Goal: Task Accomplishment & Management: Manage account settings

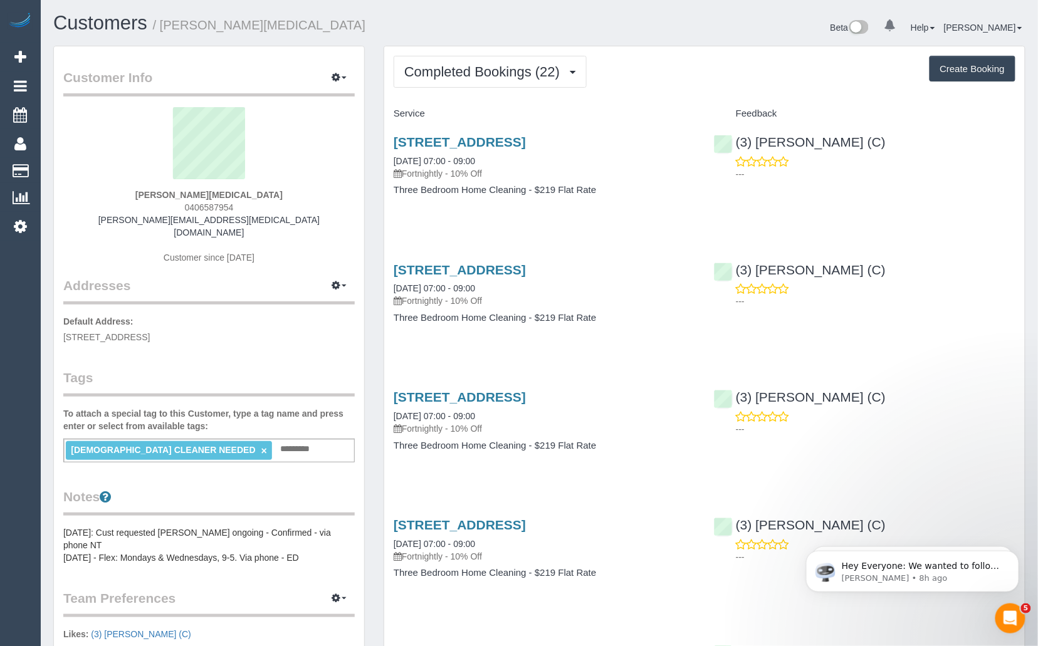
click at [632, 31] on div "Beta 0 Your Notifications You have 0 alerts Help Help Docs Take a Tour Contact …" at bounding box center [788, 29] width 496 height 33
click at [562, 76] on span "Completed Bookings (22)" at bounding box center [485, 72] width 162 height 16
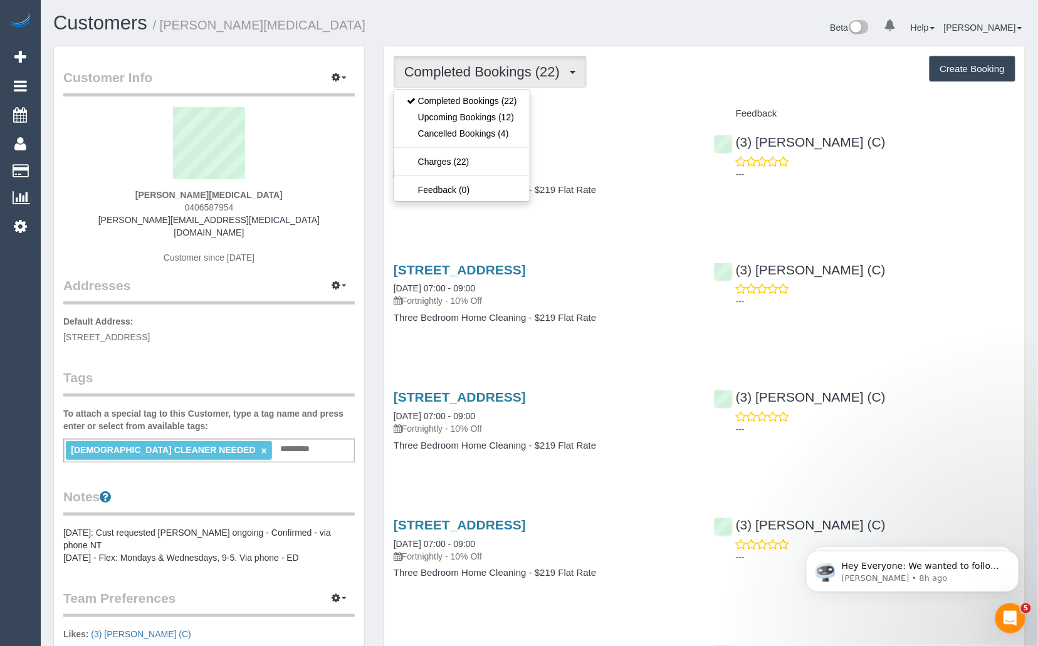
click at [664, 36] on div "Beta 0 Your Notifications You have 0 alerts Help Help Docs Take a Tour Contact …" at bounding box center [788, 29] width 496 height 33
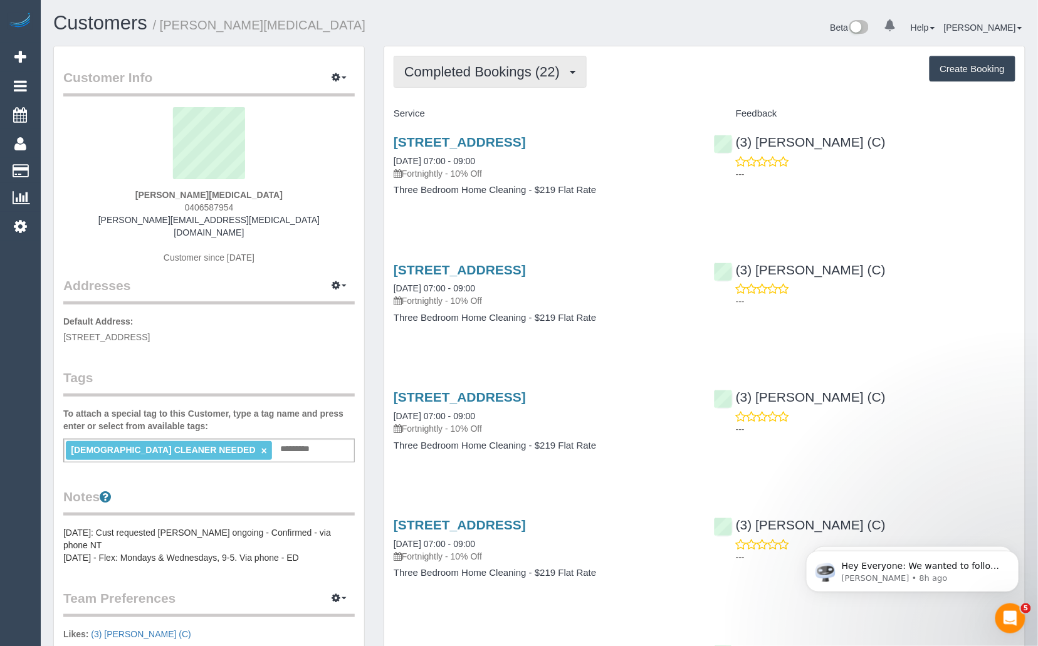
click at [534, 75] on span "Completed Bookings (22)" at bounding box center [485, 72] width 162 height 16
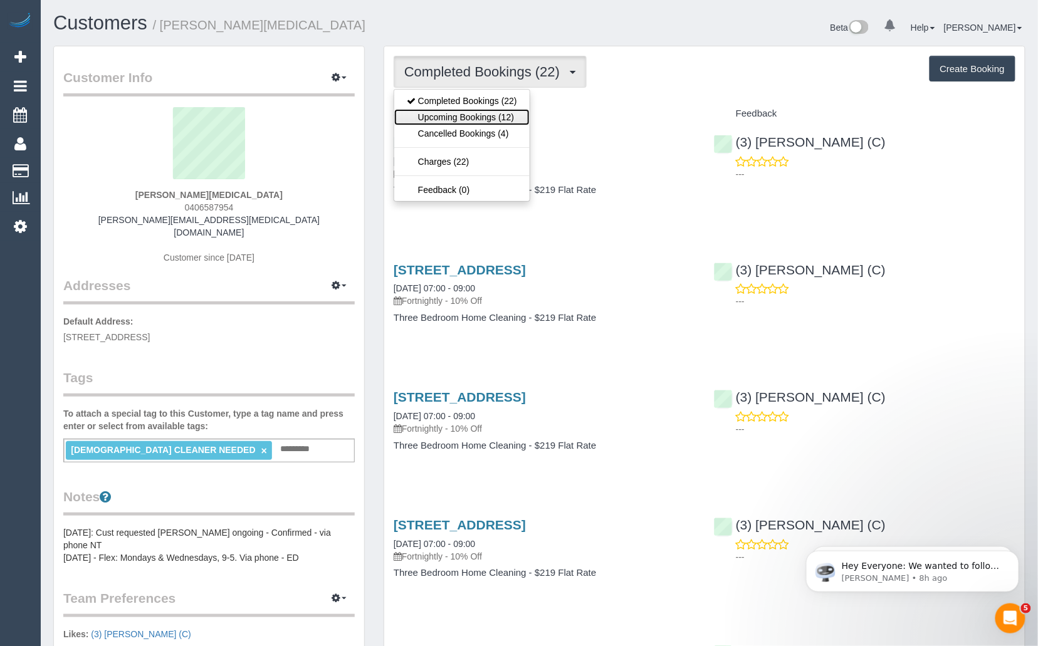
click at [504, 119] on link "Upcoming Bookings (12)" at bounding box center [461, 117] width 135 height 16
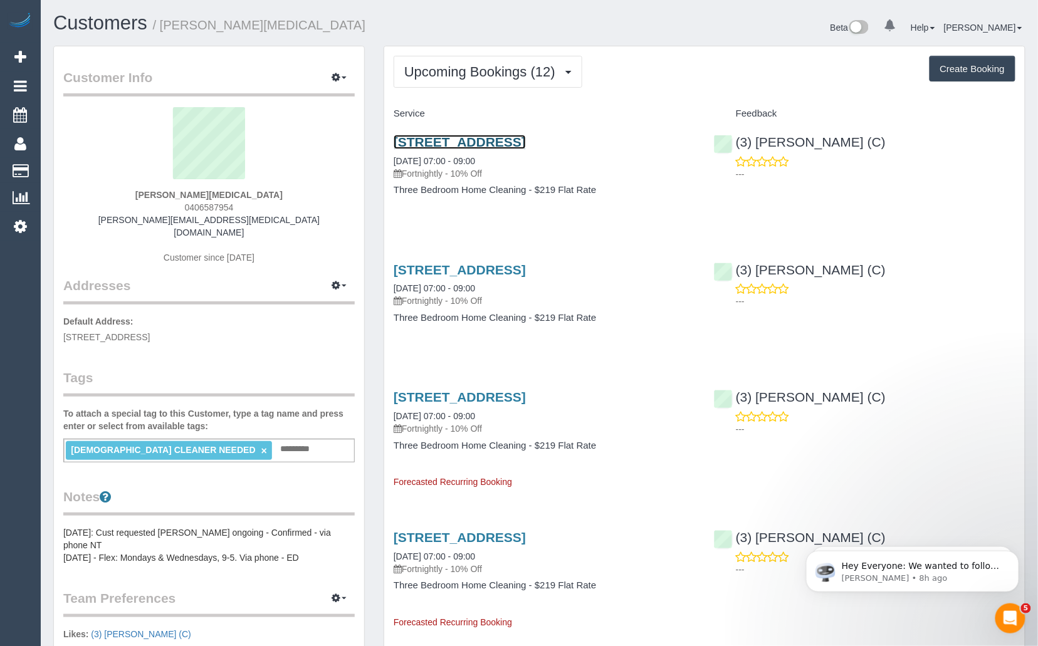
click at [512, 140] on link "[STREET_ADDRESS]" at bounding box center [460, 142] width 132 height 14
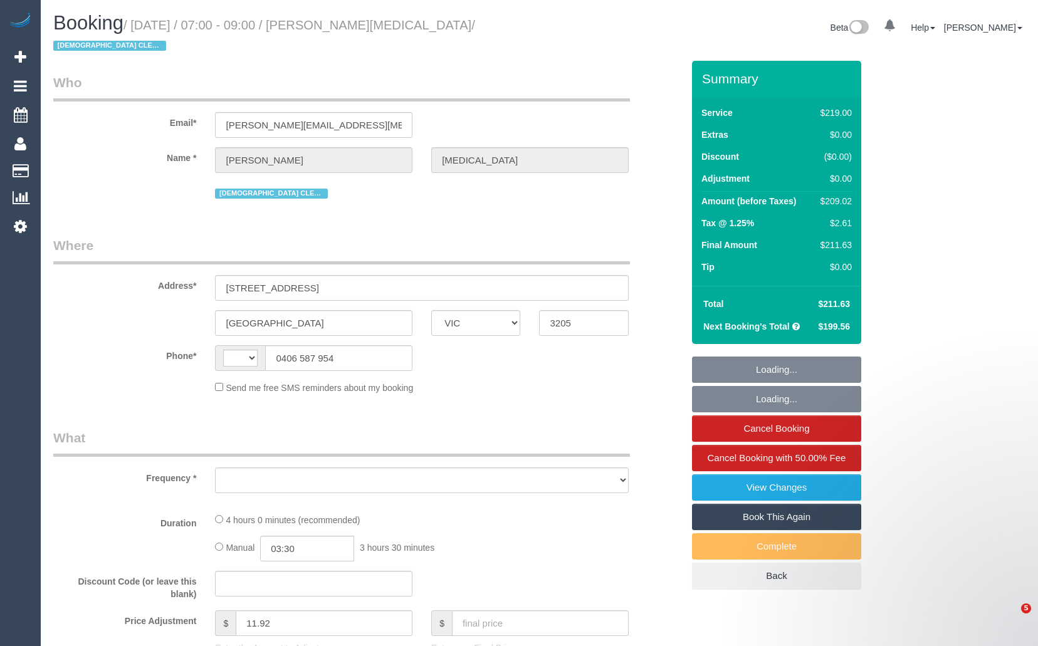
select select "VIC"
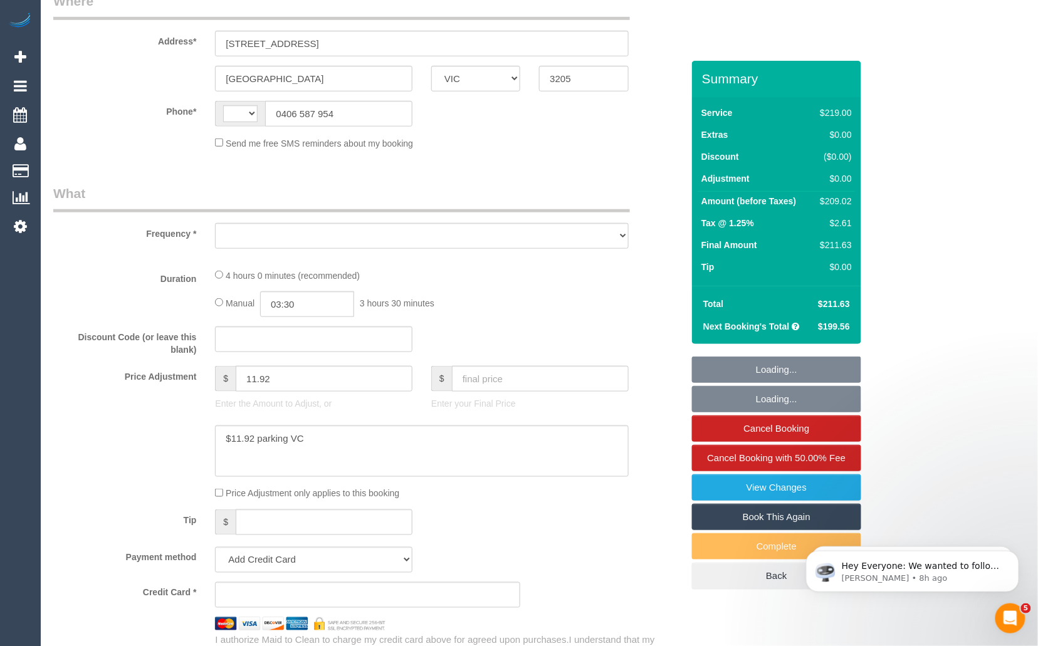
scroll to position [471, 0]
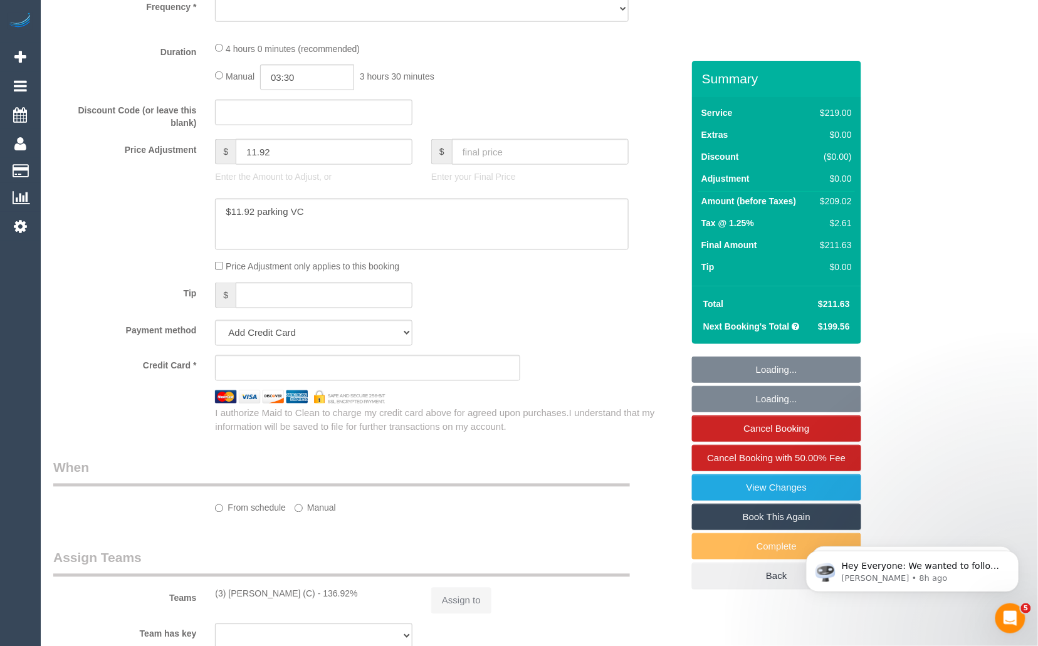
select select "object:297"
select select "string:stripe-pm_1Q0wGj2GScqysDRV8UswOcr5"
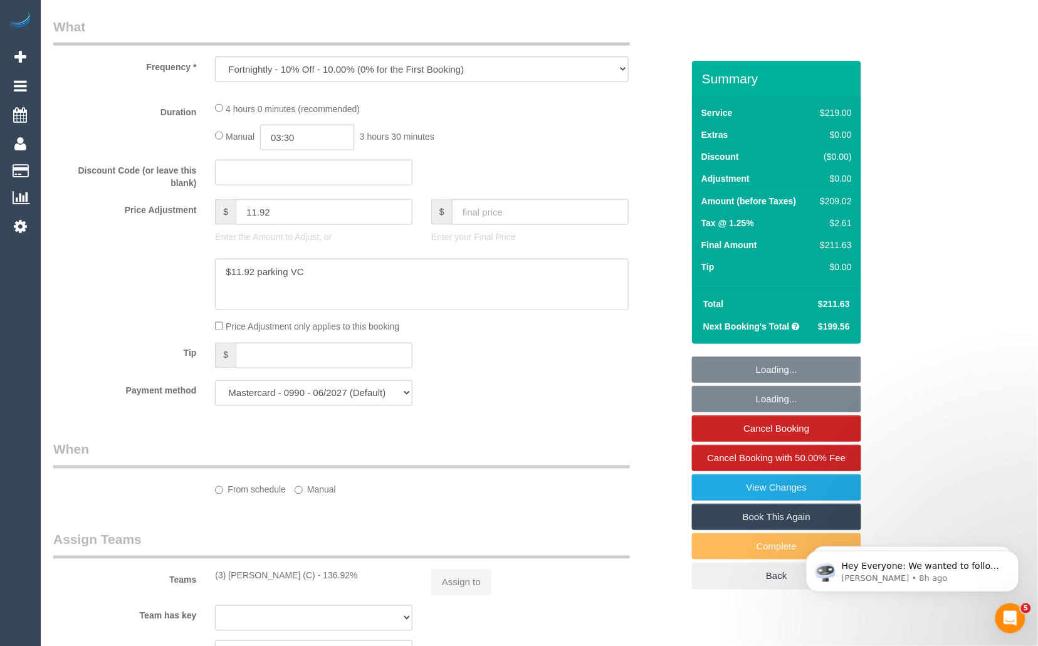
select select "object:572"
select select "string:AU"
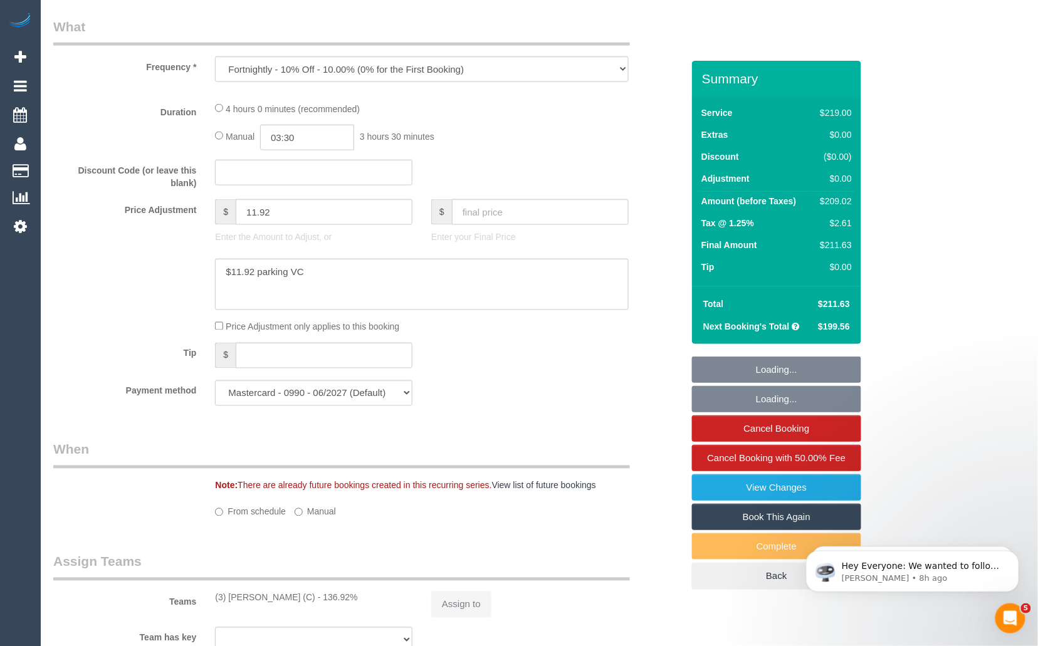
select select "number:28"
select select "number:14"
select select "number:19"
select select "number:22"
select select "number:35"
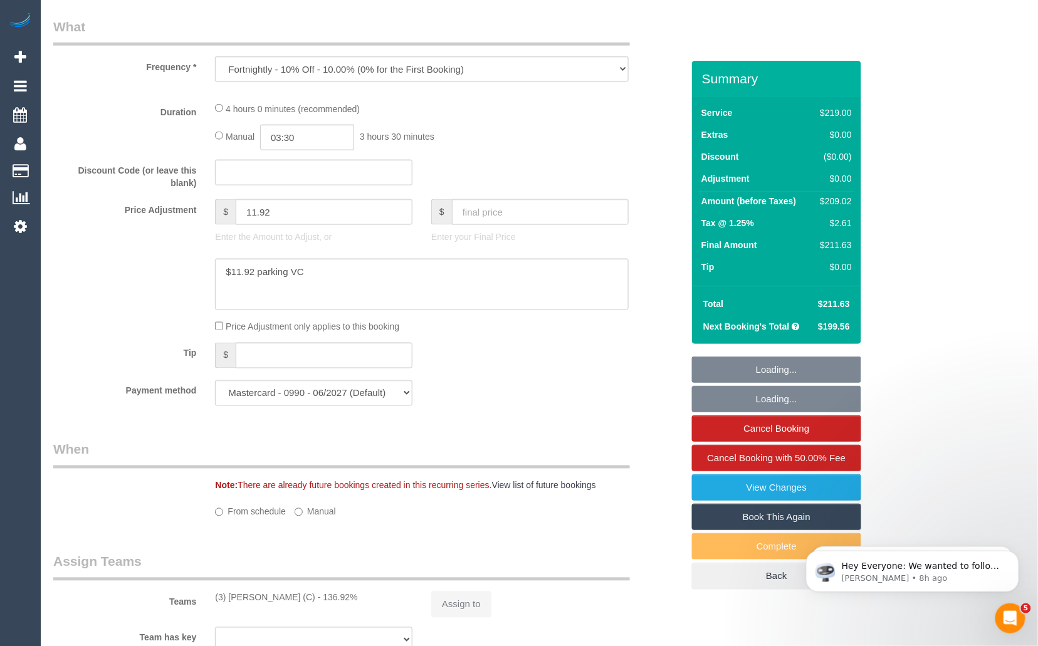
select select "number:12"
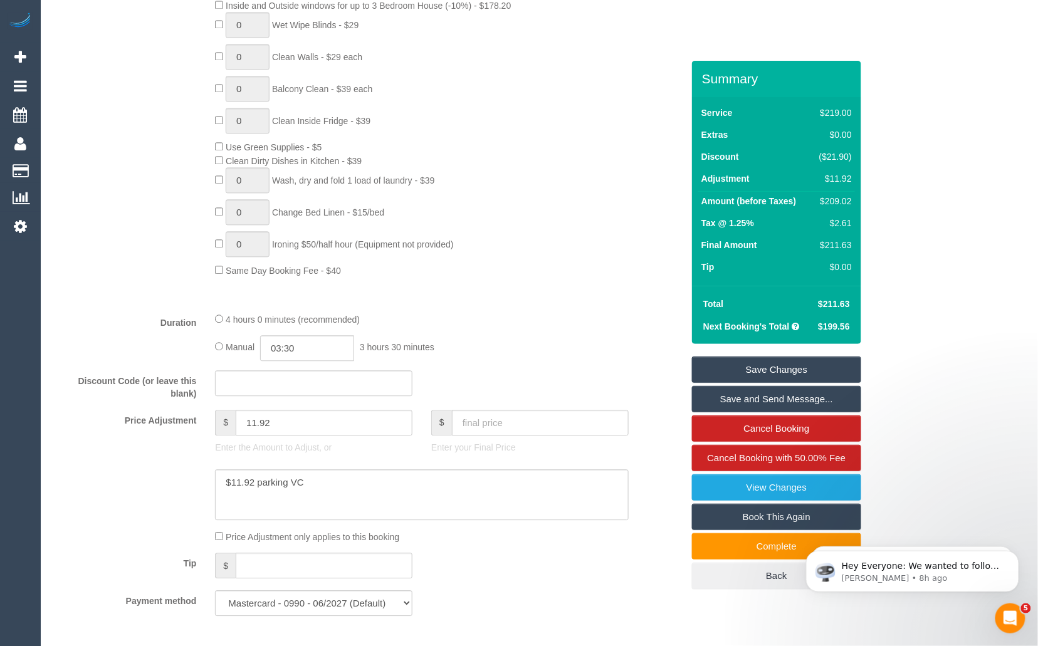
scroll to position [1020, 0]
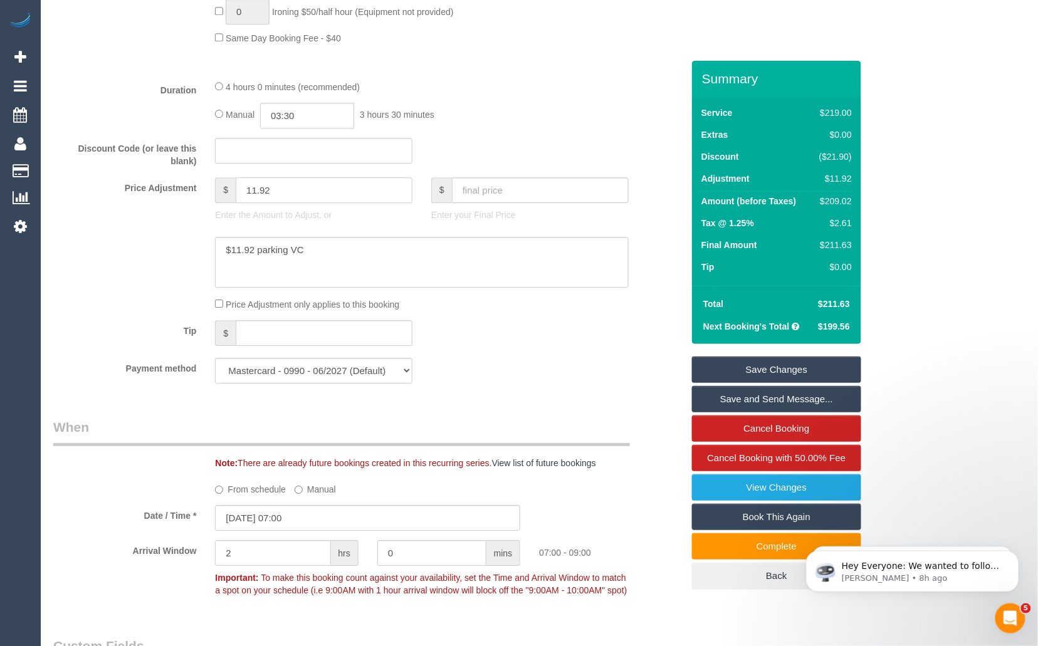
drag, startPoint x: 280, startPoint y: 195, endPoint x: 238, endPoint y: 192, distance: 42.7
click at [238, 192] on input "11.92" at bounding box center [324, 190] width 177 height 26
type input "0"
click at [356, 259] on textarea at bounding box center [421, 262] width 413 height 51
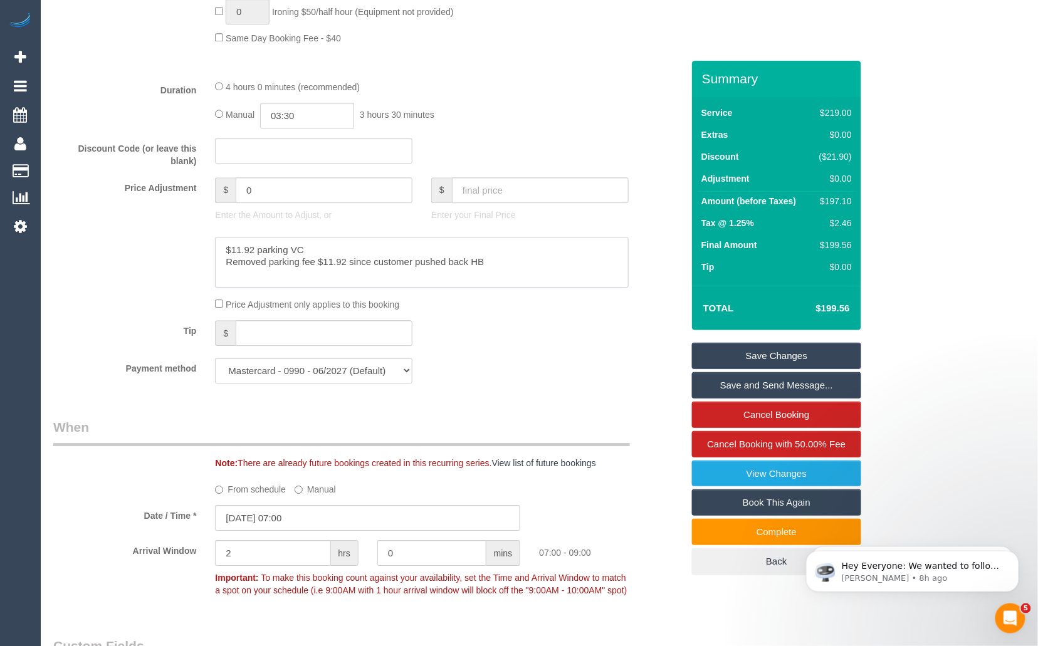
type textarea "$11.92 parking VC Removed parking fee $11.92 since customer pushed back HB"
click at [753, 355] on link "Save Changes" at bounding box center [776, 356] width 169 height 26
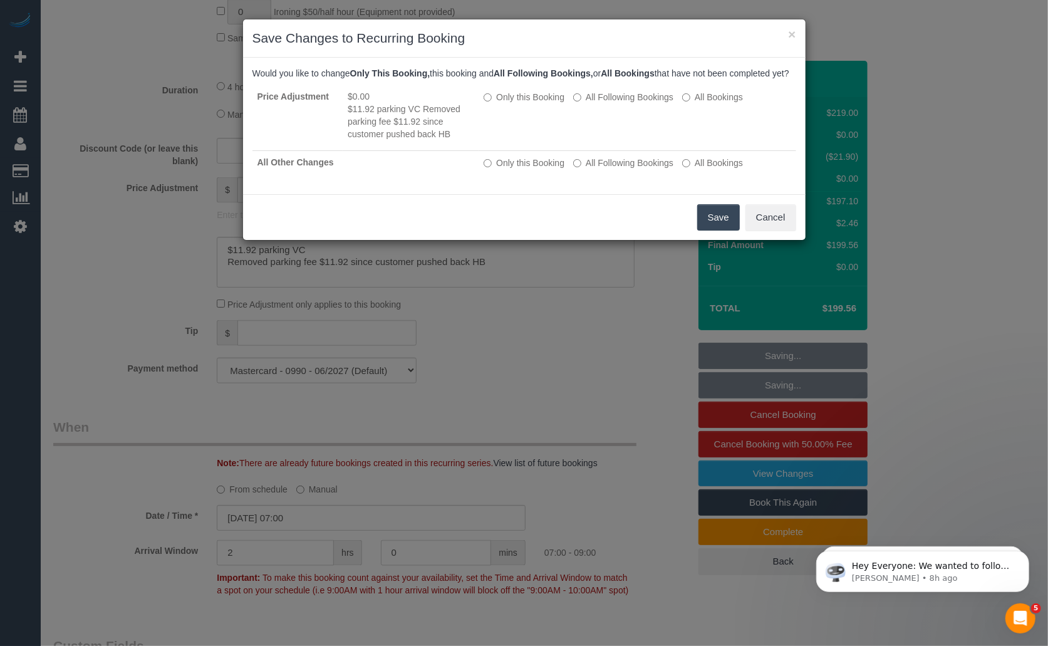
click at [714, 230] on button "Save" at bounding box center [719, 217] width 43 height 26
